Goal: Contribute content: Contribute content

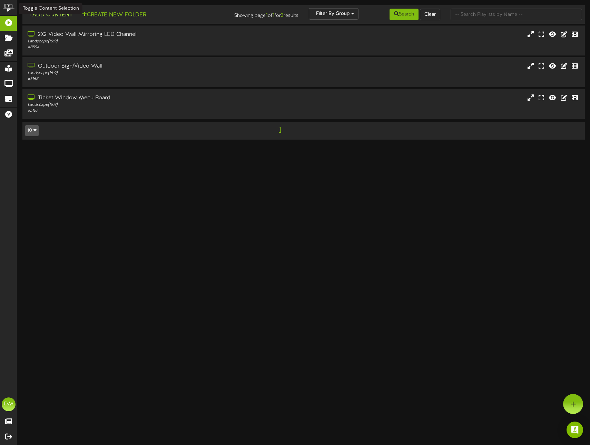
click at [49, 13] on button "Add Content" at bounding box center [49, 15] width 49 height 9
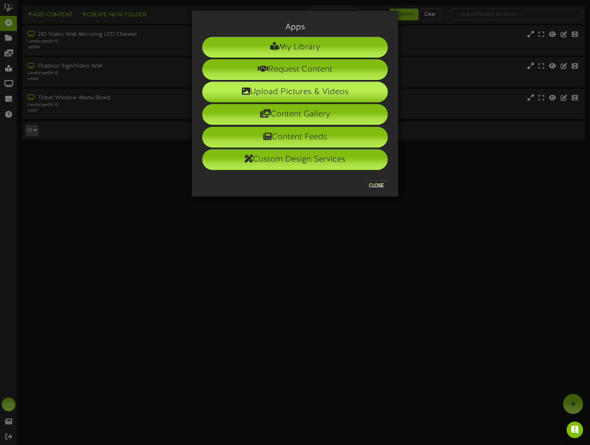
click at [235, 89] on li "Upload Pictures & Videos" at bounding box center [295, 92] width 186 height 21
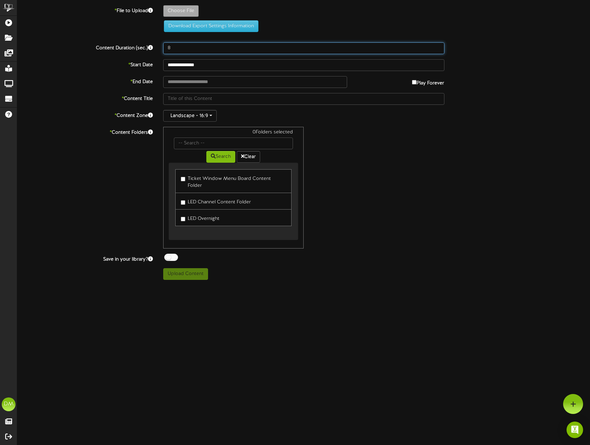
drag, startPoint x: 171, startPoint y: 50, endPoint x: 163, endPoint y: 47, distance: 8.7
click at [163, 47] on input "8" at bounding box center [303, 48] width 281 height 12
type input "5"
type input "**********"
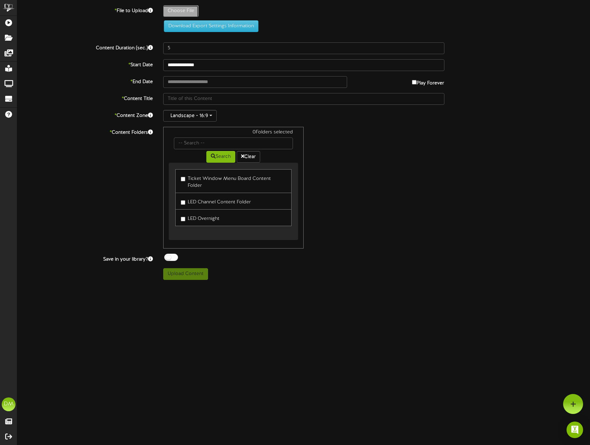
type input "W-Billboard-RosebudBaker_CAB-012026"
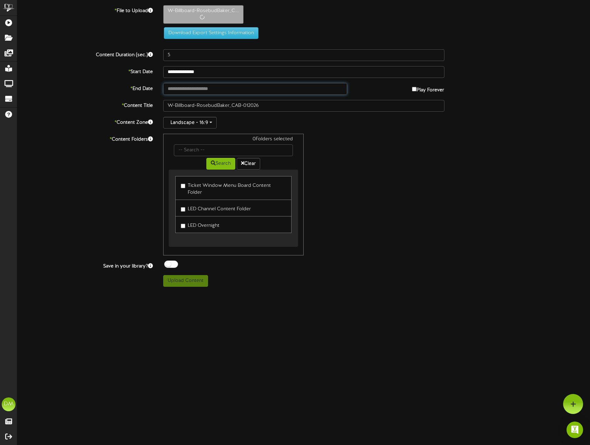
click at [192, 89] on input "text" at bounding box center [255, 89] width 184 height 12
type input "**********"
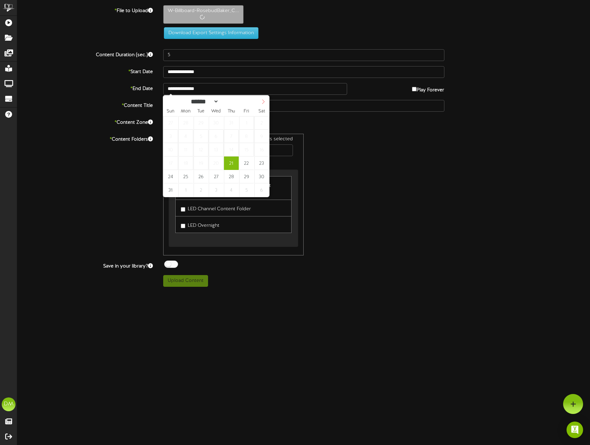
click at [264, 102] on icon at bounding box center [263, 101] width 5 height 5
click at [264, 102] on icon at bounding box center [263, 101] width 2 height 4
select select "**"
click at [264, 102] on icon at bounding box center [263, 101] width 2 height 4
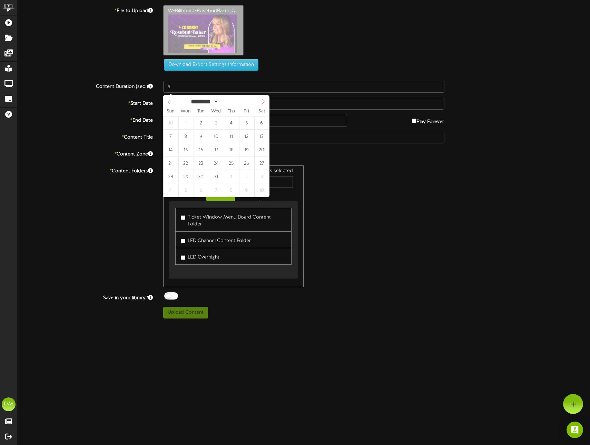
type input "****"
click at [264, 102] on icon at bounding box center [263, 101] width 2 height 4
select select "*"
type input "**********"
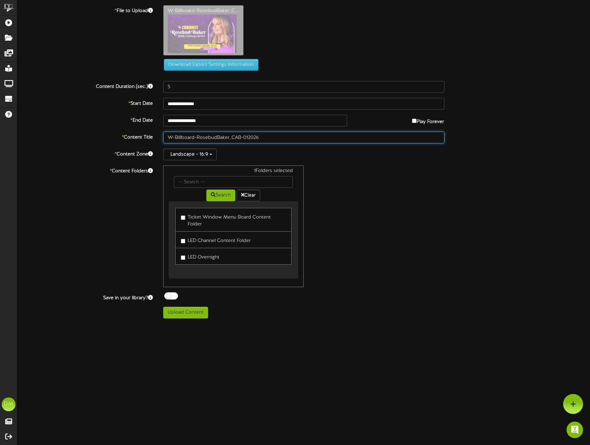
drag, startPoint x: 197, startPoint y: 137, endPoint x: 128, endPoint y: 126, distance: 70.3
click at [128, 126] on div "**********" at bounding box center [303, 162] width 573 height 314
click at [188, 137] on input "RosebudBaker_CAB-012026" at bounding box center [303, 138] width 281 height 12
drag, startPoint x: 202, startPoint y: 137, endPoint x: 214, endPoint y: 137, distance: 12.1
click at [214, 137] on input "Rosebud Baker_CAB-012026" at bounding box center [303, 138] width 281 height 12
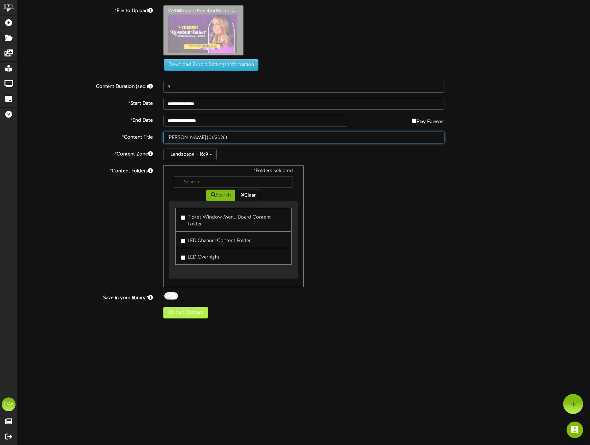
type input "[PERSON_NAME] (01/2026)"
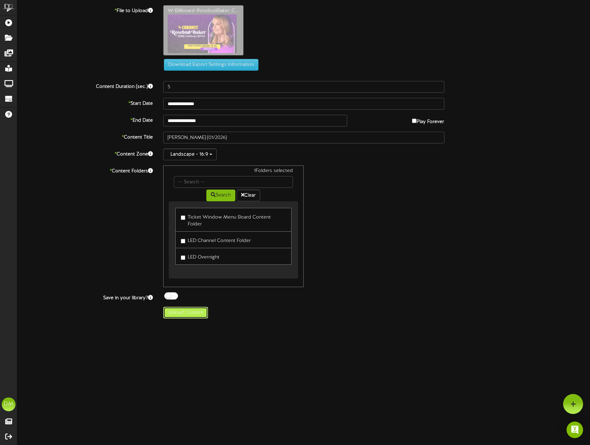
click at [186, 307] on button "Upload Content" at bounding box center [185, 313] width 45 height 12
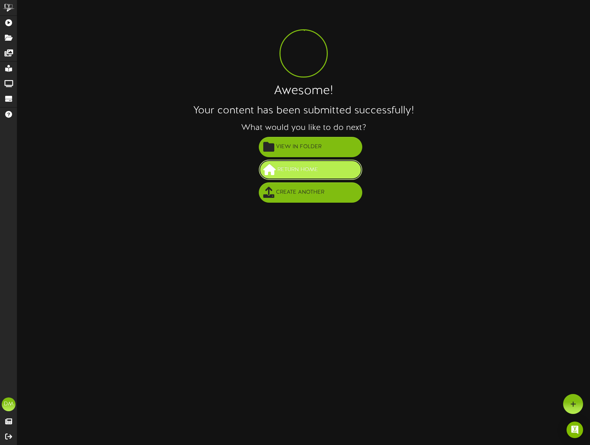
click at [304, 171] on span "Return Home" at bounding box center [298, 169] width 44 height 11
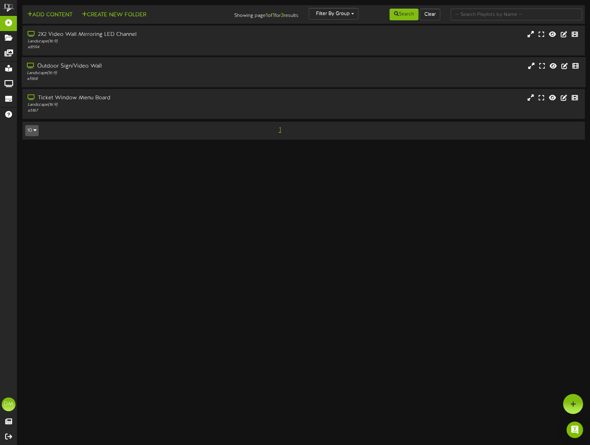
click at [51, 69] on div "Outdoor Sign/Video Wall" at bounding box center [139, 66] width 225 height 8
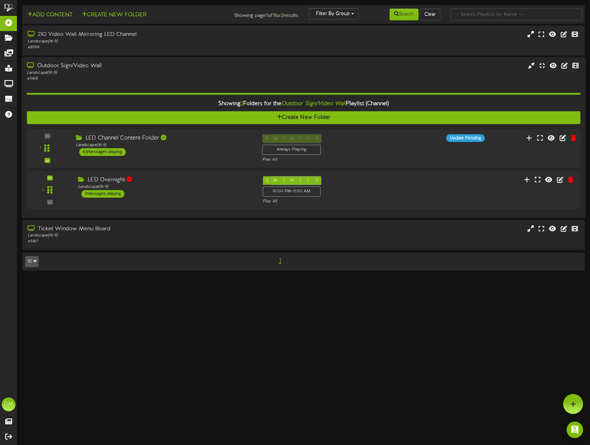
click at [108, 138] on div "LED Channel Content Folder" at bounding box center [164, 139] width 176 height 8
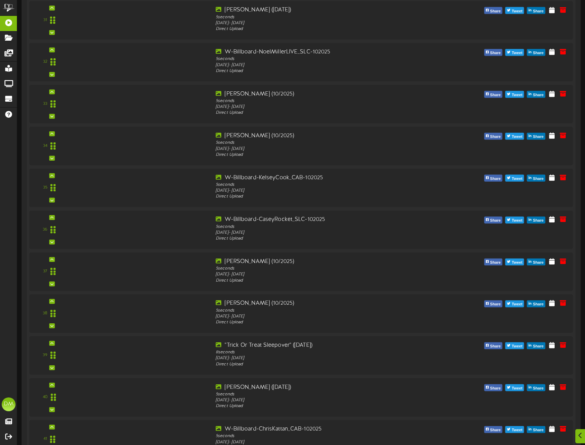
scroll to position [2484, 0]
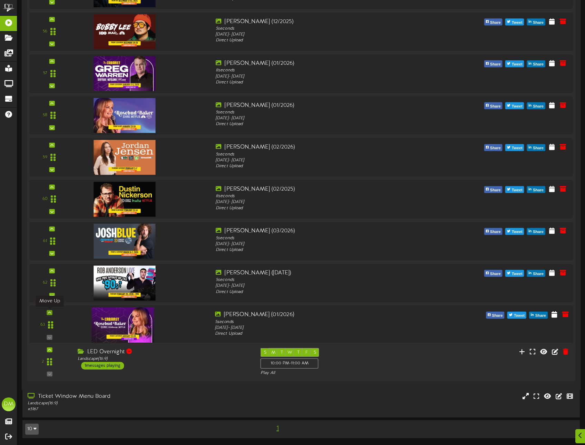
click at [50, 313] on icon at bounding box center [49, 312] width 3 height 3
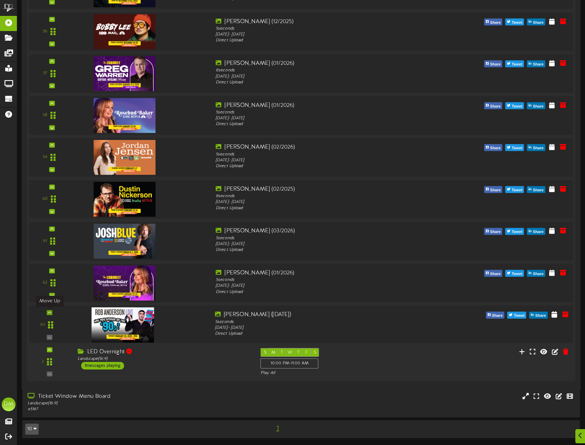
click at [48, 313] on icon at bounding box center [49, 312] width 3 height 3
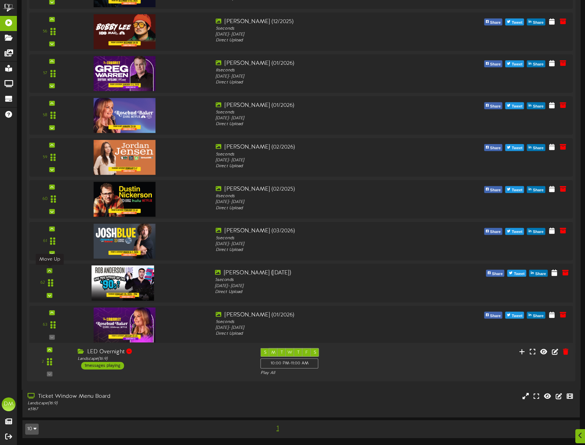
click at [48, 270] on icon at bounding box center [49, 270] width 3 height 3
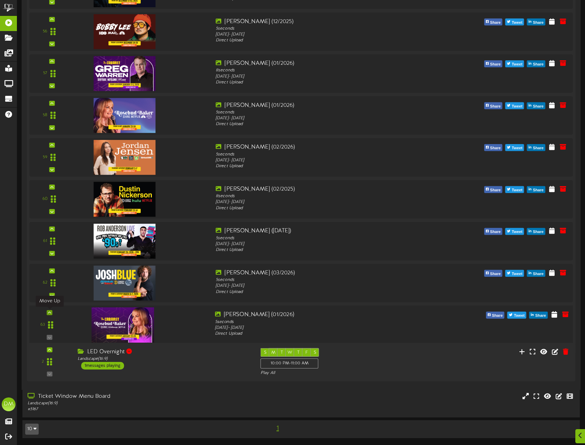
click at [48, 312] on icon at bounding box center [49, 312] width 3 height 3
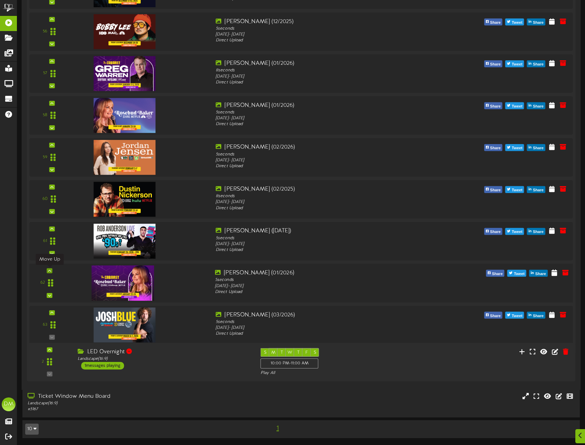
click at [50, 270] on icon at bounding box center [49, 270] width 3 height 3
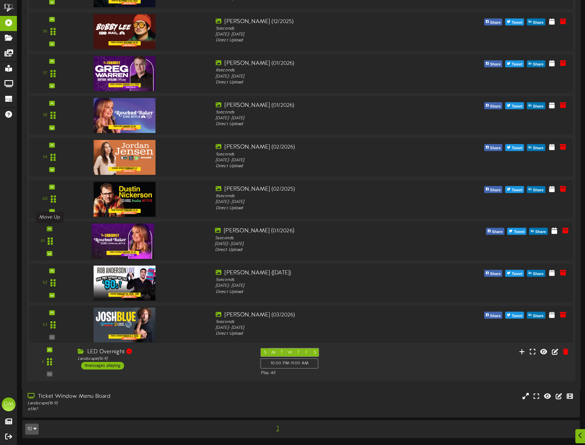
click at [48, 228] on icon at bounding box center [49, 228] width 3 height 3
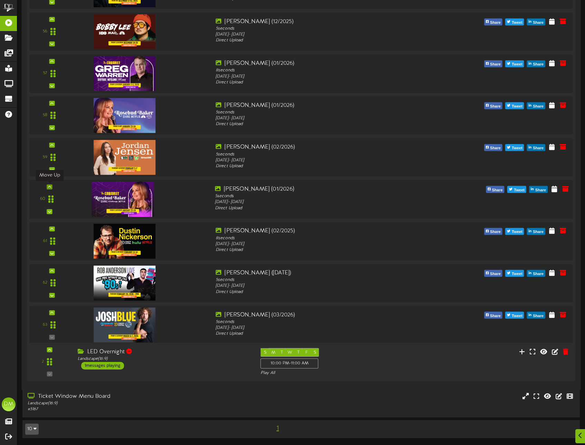
click at [49, 186] on icon at bounding box center [49, 186] width 3 height 3
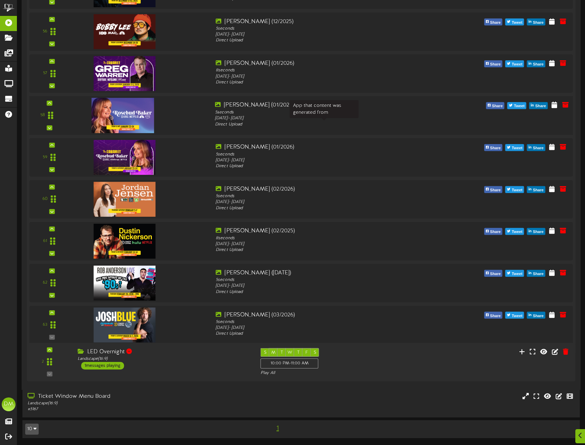
click at [406, 122] on div "Direct Upload" at bounding box center [324, 124] width 218 height 6
click at [568, 106] on icon at bounding box center [565, 105] width 8 height 8
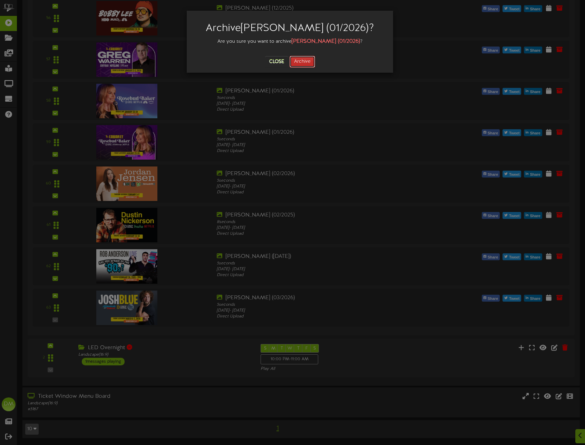
click at [308, 64] on button "Archive" at bounding box center [303, 62] width 26 height 12
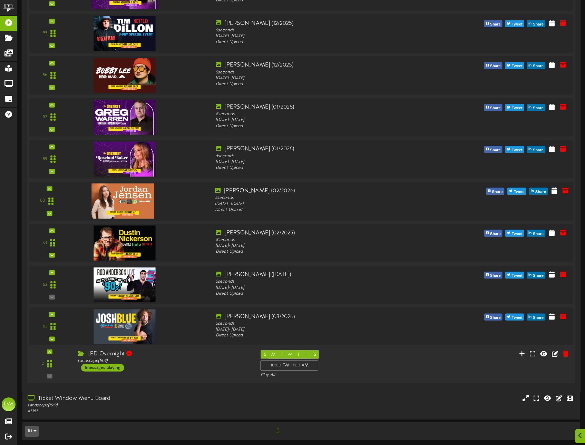
scroll to position [2442, 0]
